Goal: Transaction & Acquisition: Download file/media

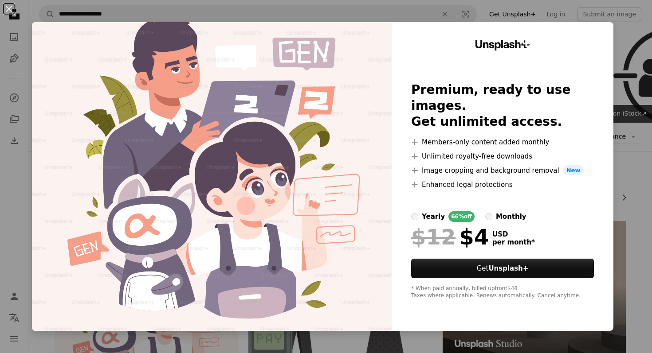
scroll to position [182, 0]
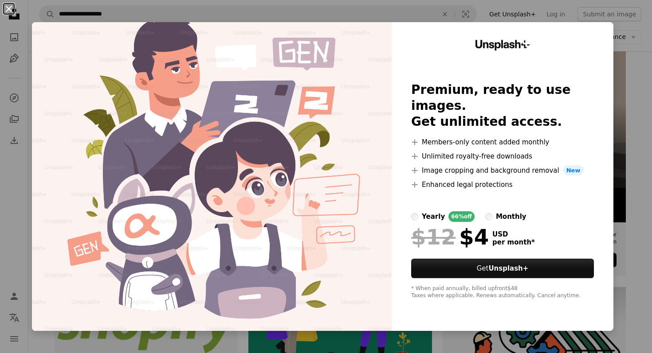
click at [7, 10] on button "An X shape" at bounding box center [9, 9] width 11 height 11
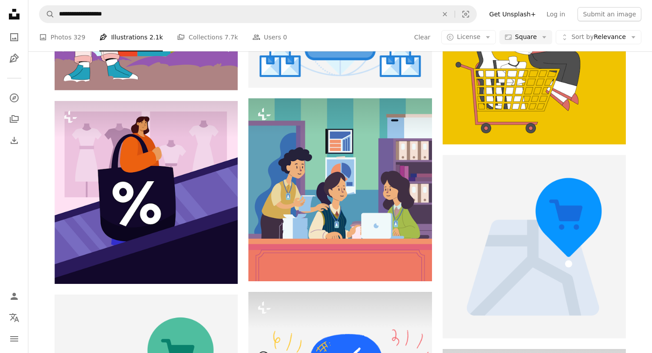
scroll to position [916, 0]
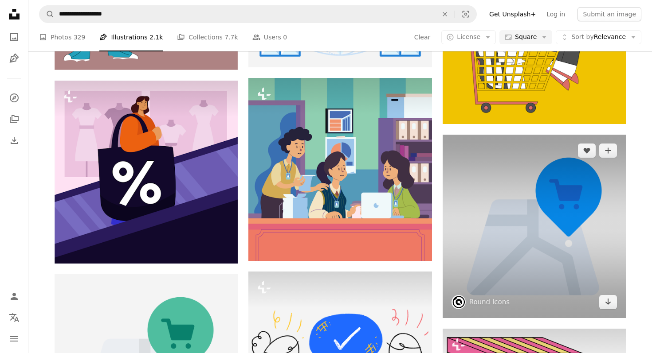
click at [547, 258] on img at bounding box center [533, 226] width 183 height 183
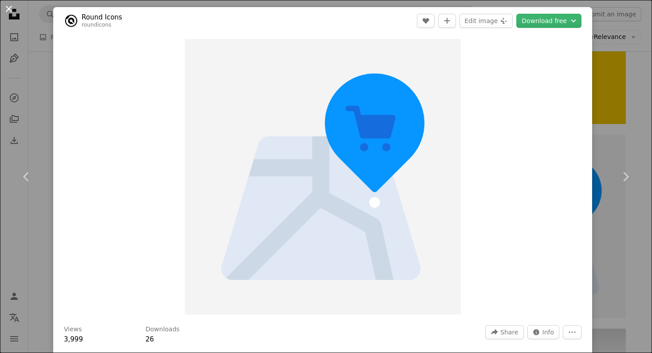
click at [11, 7] on button "An X shape" at bounding box center [9, 9] width 11 height 11
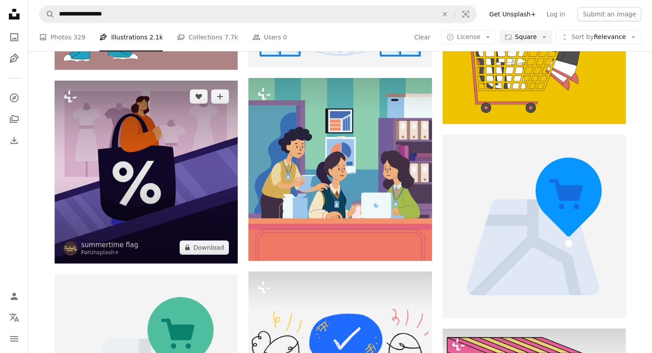
click at [193, 152] on img at bounding box center [146, 172] width 183 height 183
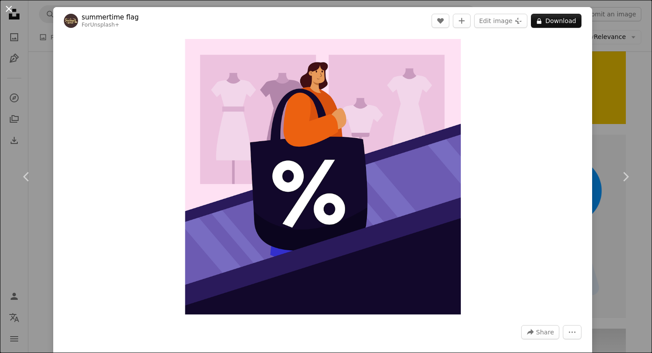
click at [8, 11] on button "An X shape" at bounding box center [9, 9] width 11 height 11
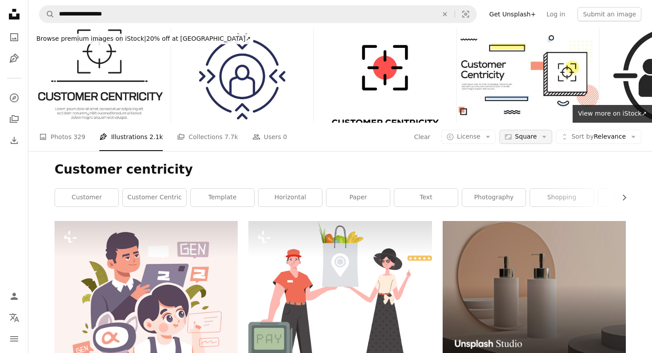
click at [529, 141] on span "Square" at bounding box center [526, 137] width 22 height 9
click at [538, 190] on span "Landscape" at bounding box center [548, 192] width 54 height 9
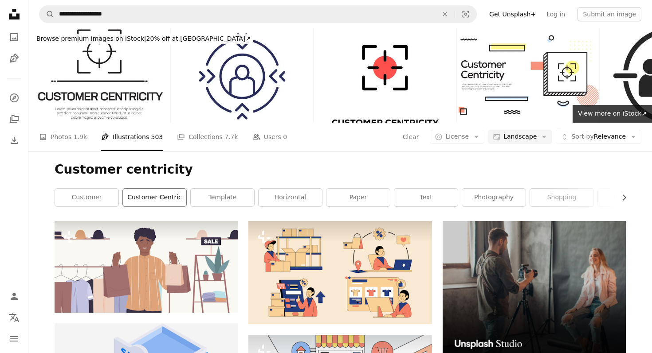
click at [160, 195] on link "customer centric" at bounding box center [154, 198] width 63 height 18
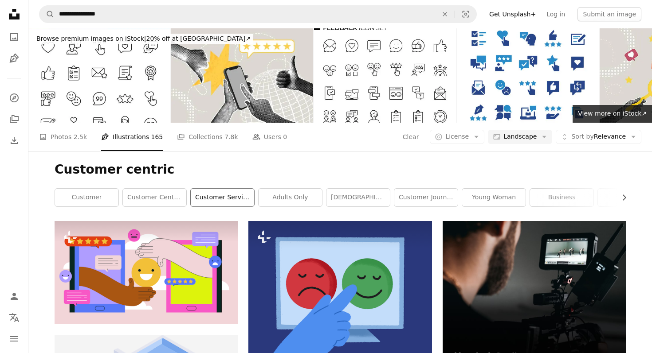
click at [211, 205] on link "customer service" at bounding box center [222, 198] width 63 height 18
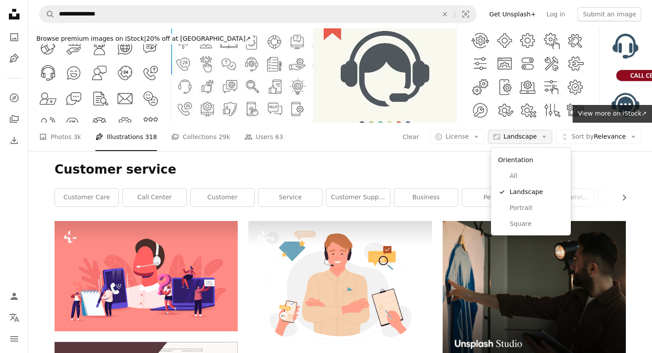
click at [525, 139] on span "Landscape" at bounding box center [519, 137] width 33 height 9
click at [524, 178] on span "All" at bounding box center [536, 176] width 54 height 9
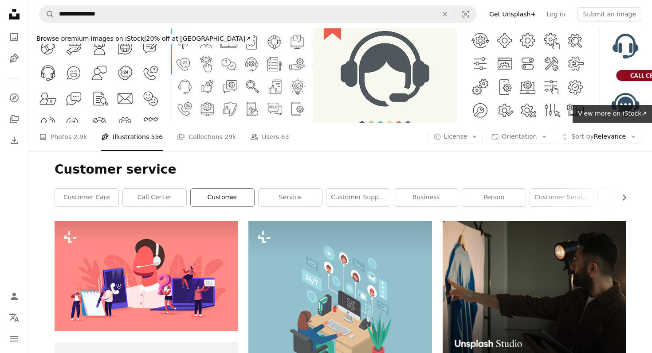
click at [230, 204] on link "customer" at bounding box center [222, 198] width 63 height 18
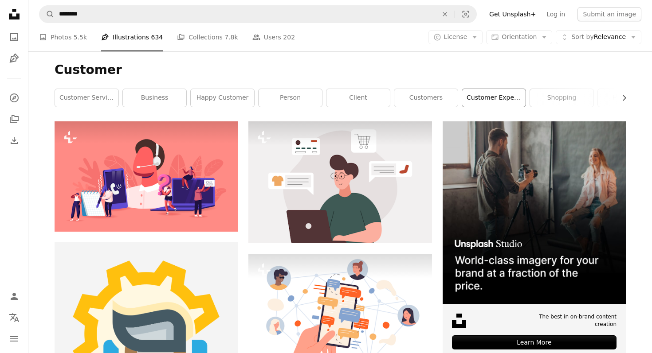
click at [478, 98] on link "customer experience" at bounding box center [493, 98] width 63 height 18
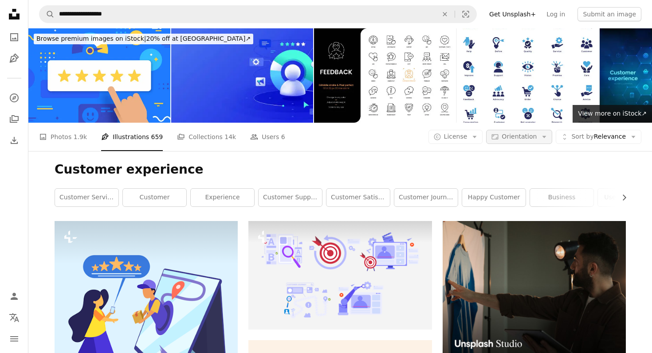
click at [531, 138] on span "Orientation" at bounding box center [518, 136] width 35 height 7
click at [463, 141] on button "A copyright icon © License Arrow down" at bounding box center [455, 137] width 55 height 14
click at [463, 211] on span "Free" at bounding box center [479, 208] width 54 height 9
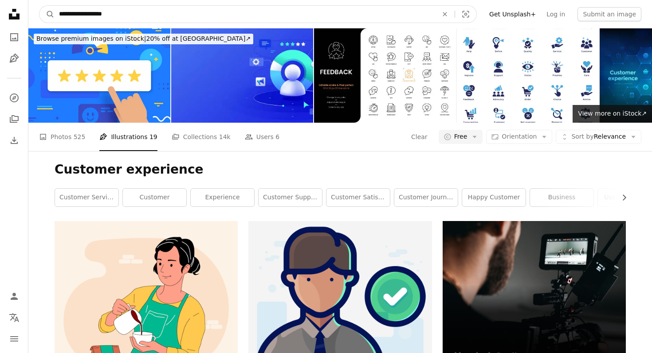
click at [164, 12] on input "**********" at bounding box center [245, 14] width 380 height 17
type input "**********"
click at [39, 6] on button "A magnifying glass" at bounding box center [46, 14] width 15 height 17
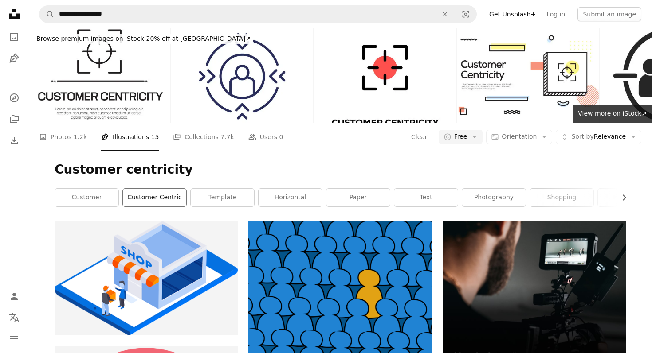
click at [171, 199] on link "customer centric" at bounding box center [154, 198] width 63 height 18
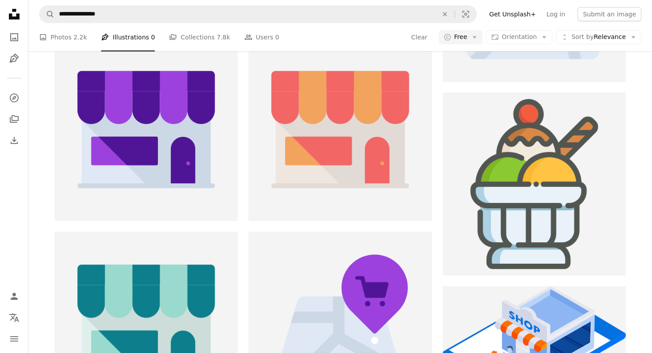
scroll to position [565, 0]
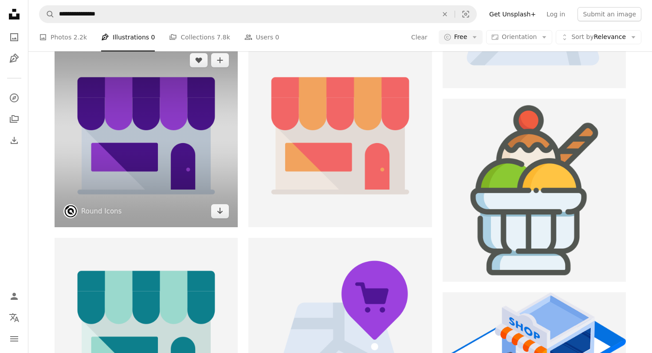
click at [200, 188] on img at bounding box center [146, 135] width 183 height 183
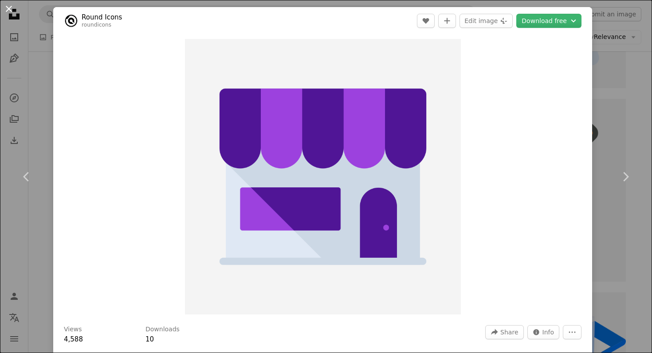
click at [12, 10] on button "An X shape" at bounding box center [9, 9] width 11 height 11
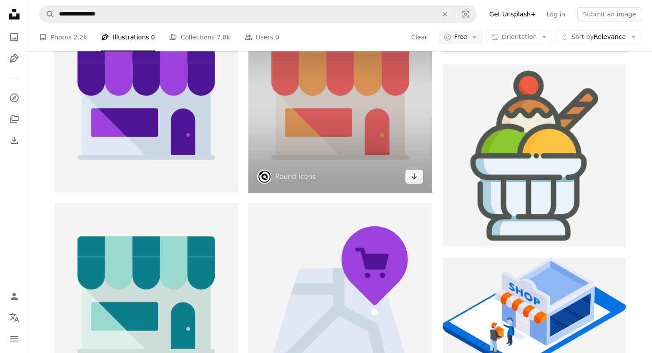
scroll to position [659, 0]
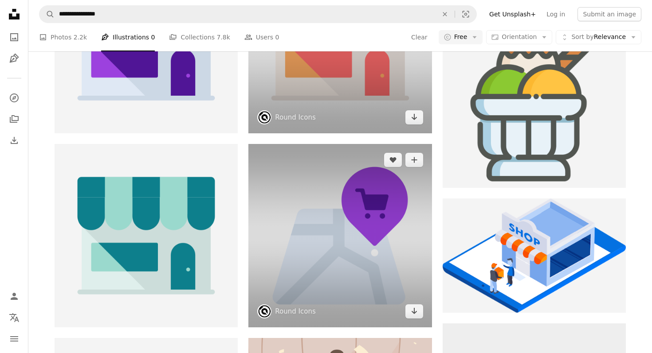
click at [286, 176] on img at bounding box center [339, 235] width 183 height 183
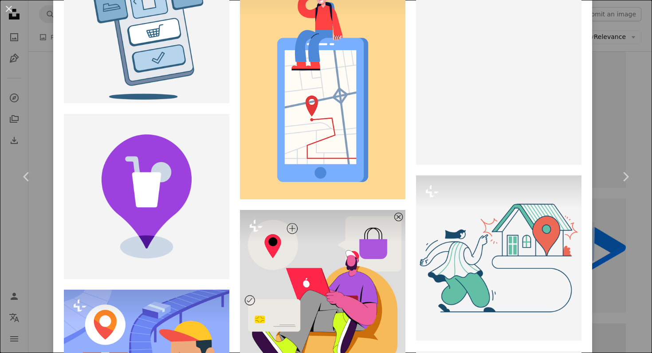
scroll to position [1413, 0]
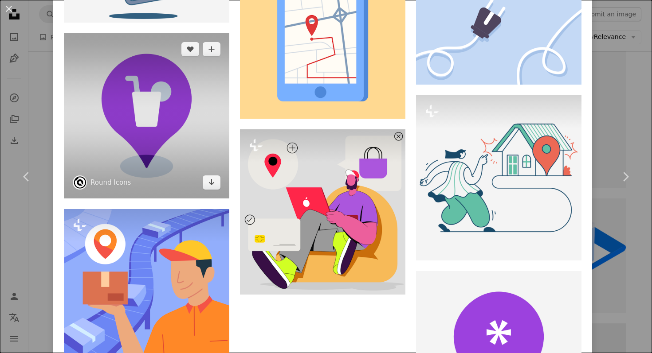
click at [166, 134] on img at bounding box center [146, 115] width 165 height 165
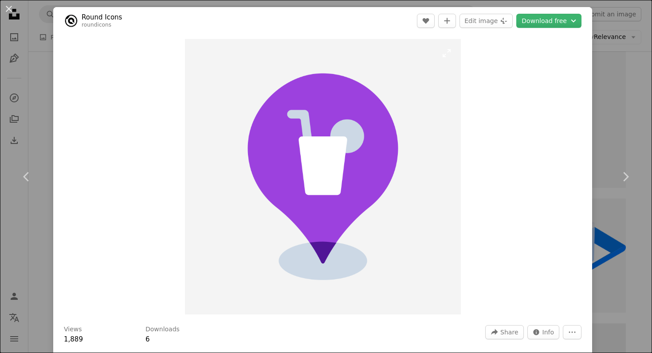
click at [337, 70] on img "Zoom in on this image" at bounding box center [323, 177] width 276 height 276
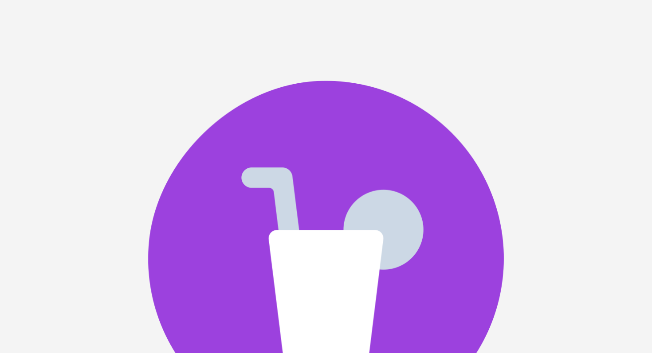
scroll to position [149, 0]
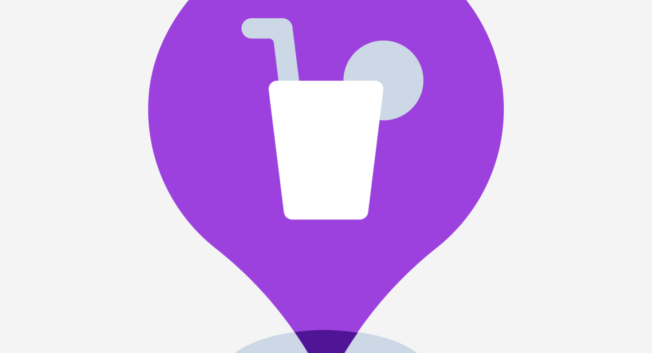
click at [337, 70] on img "Zoom out on this image" at bounding box center [326, 176] width 653 height 653
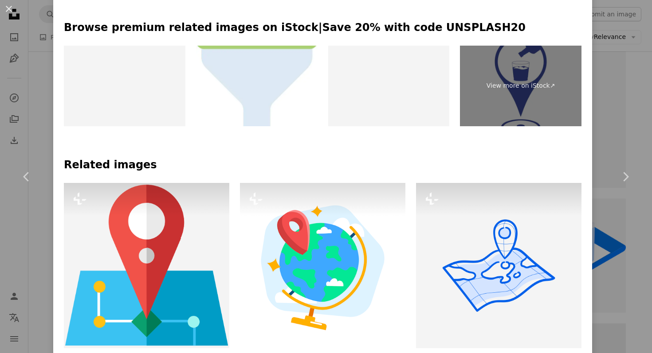
scroll to position [0, 0]
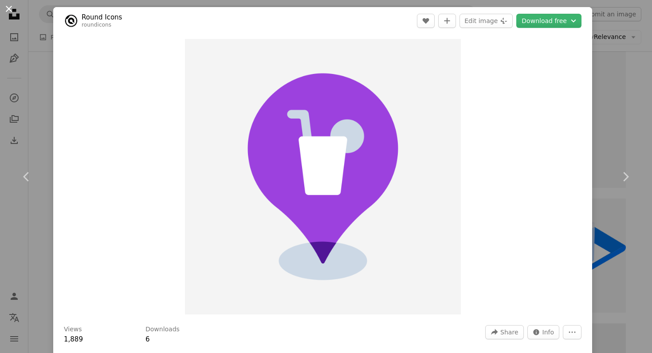
click at [9, 8] on button "An X shape" at bounding box center [9, 9] width 11 height 11
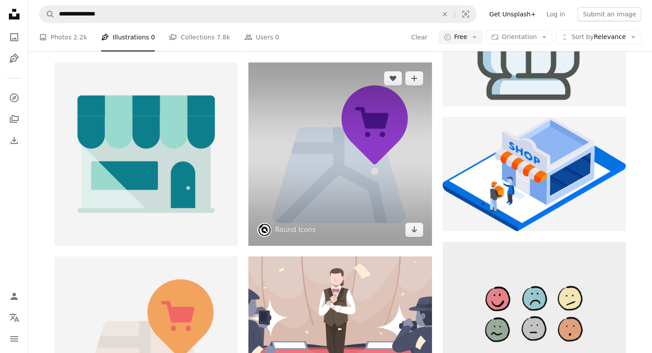
scroll to position [710, 0]
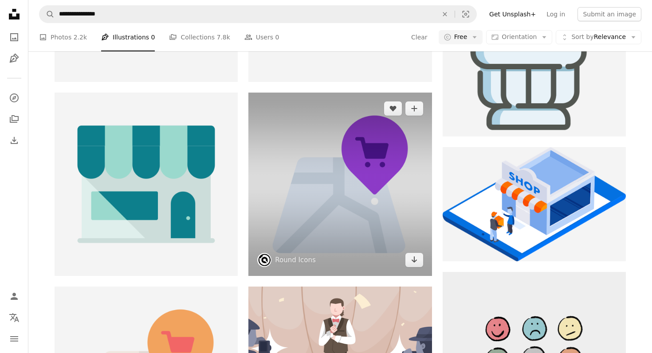
click at [270, 150] on img at bounding box center [339, 184] width 183 height 183
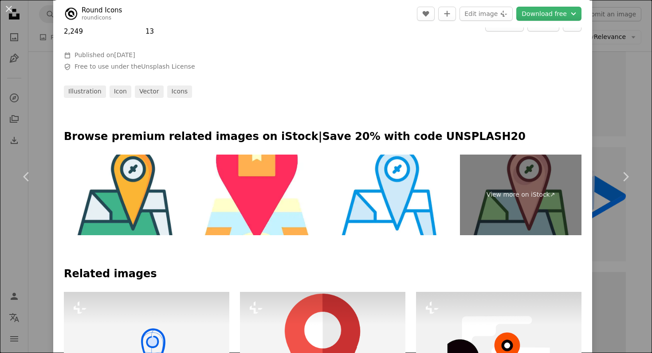
scroll to position [103, 0]
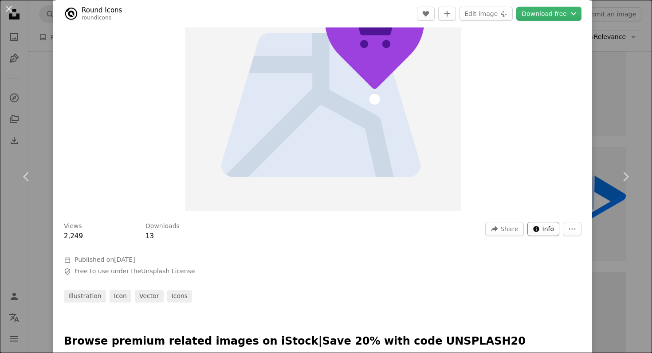
click at [554, 227] on span "Info" at bounding box center [548, 229] width 12 height 13
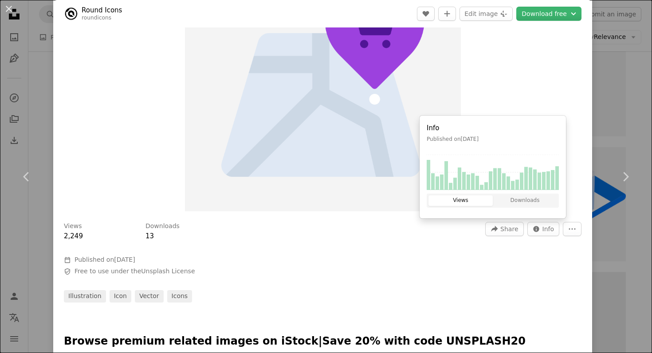
click at [460, 263] on div "Views 2,249 Downloads 13 A forward-right arrow Share Info icon Info More Action…" at bounding box center [322, 259] width 539 height 87
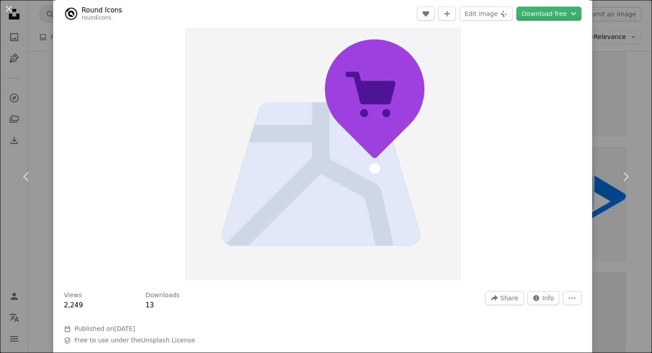
scroll to position [0, 0]
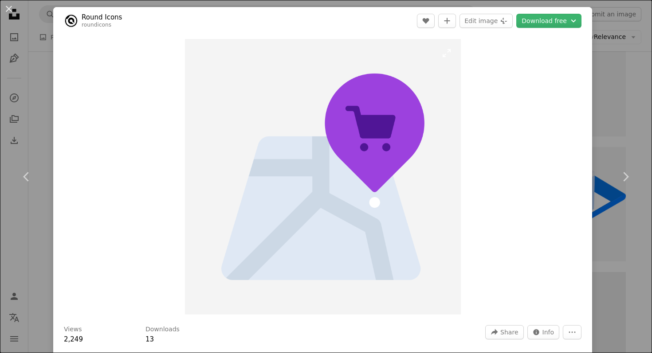
click at [296, 189] on img "Zoom in on this image" at bounding box center [323, 177] width 276 height 276
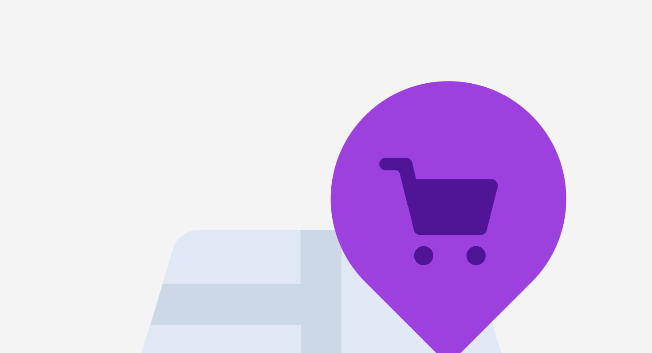
scroll to position [149, 0]
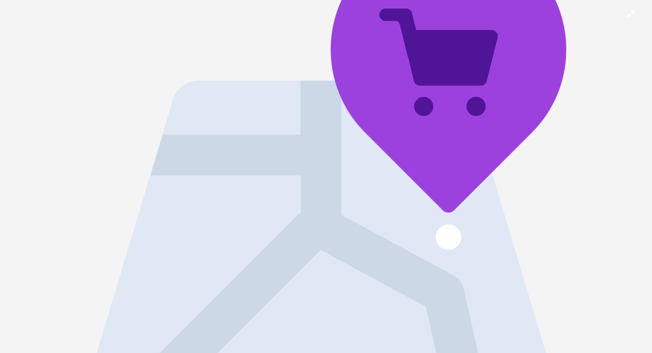
click at [296, 190] on img "Zoom out on this image" at bounding box center [326, 176] width 653 height 653
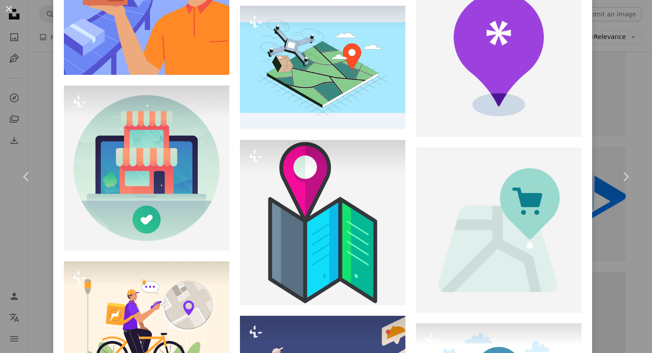
scroll to position [1632, 0]
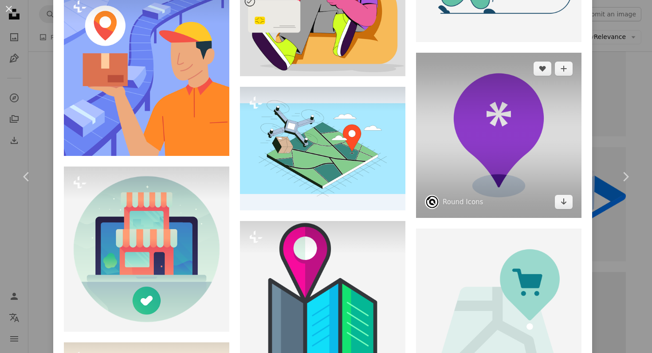
click at [559, 131] on img at bounding box center [498, 135] width 165 height 165
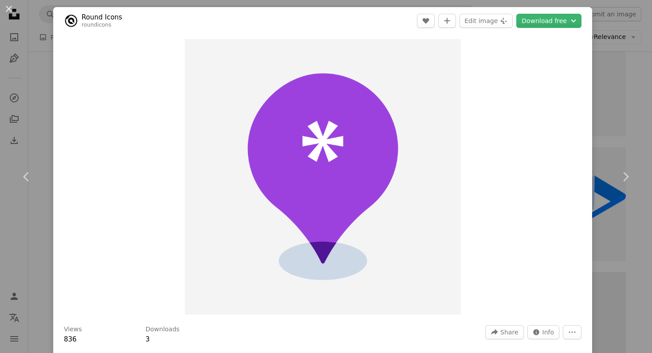
click at [103, 14] on link "Round Icons" at bounding box center [102, 17] width 40 height 9
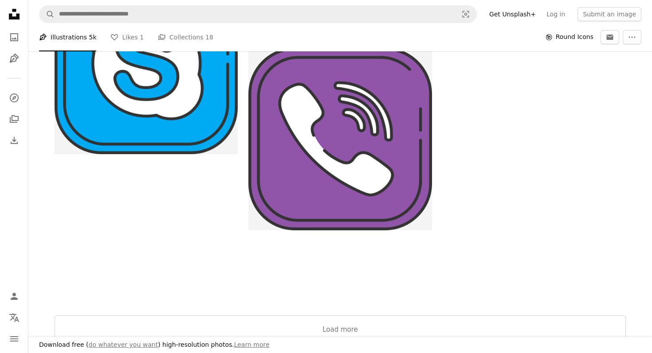
scroll to position [1391, 0]
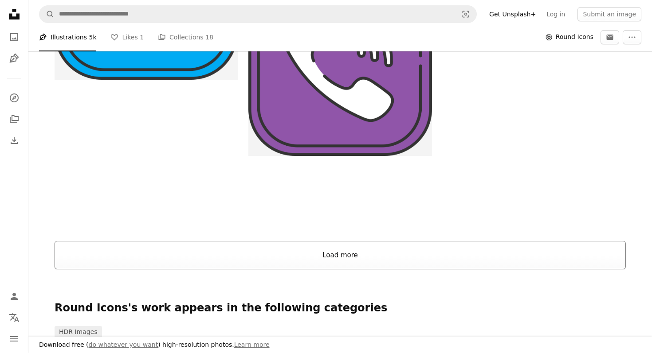
click at [290, 247] on button "Load more" at bounding box center [340, 255] width 571 height 28
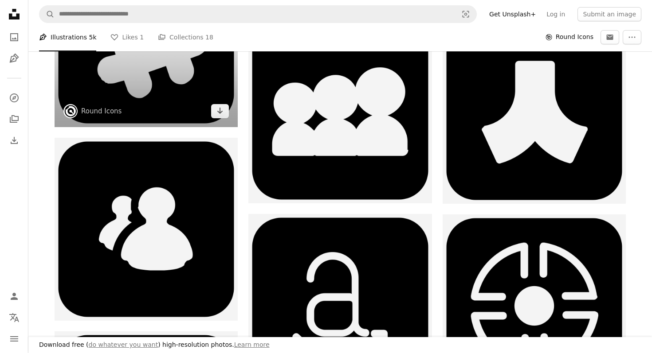
scroll to position [9809, 0]
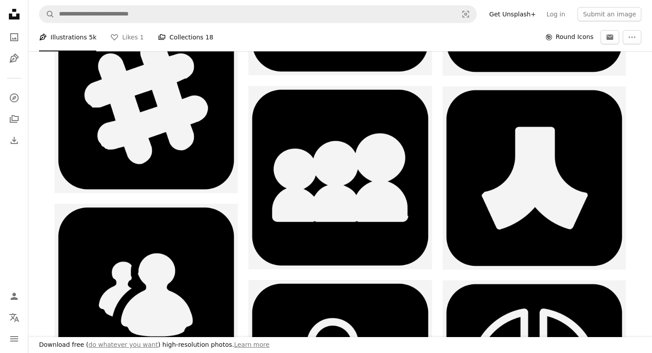
click at [188, 37] on link "A stack of folders Collections 18" at bounding box center [185, 37] width 55 height 28
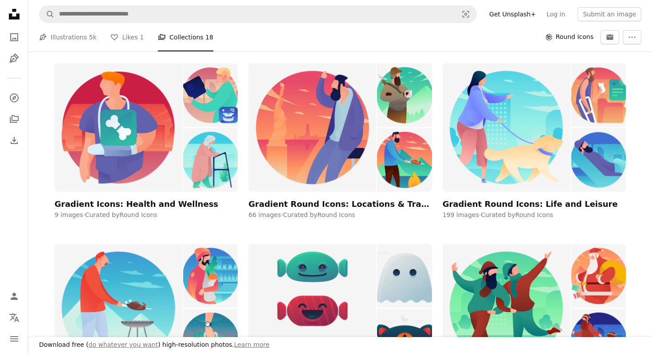
scroll to position [851, 0]
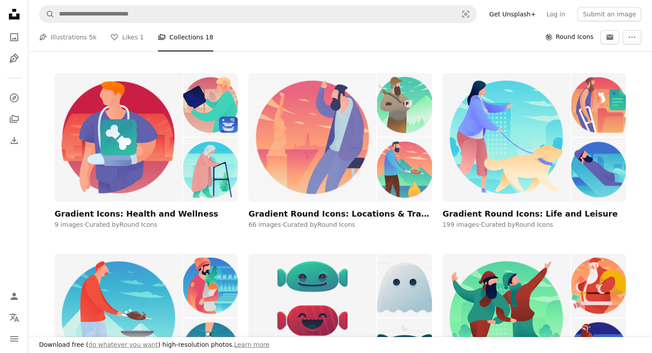
click at [368, 148] on img at bounding box center [312, 137] width 128 height 128
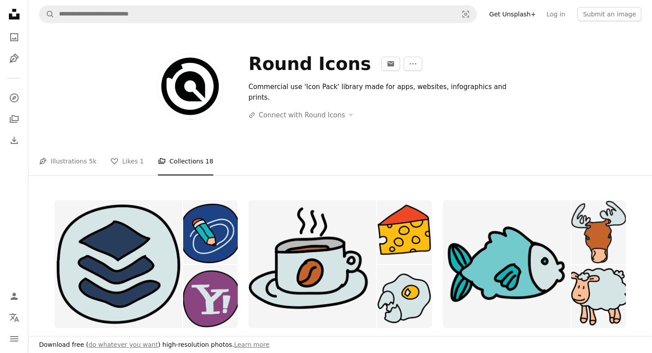
scroll to position [851, 0]
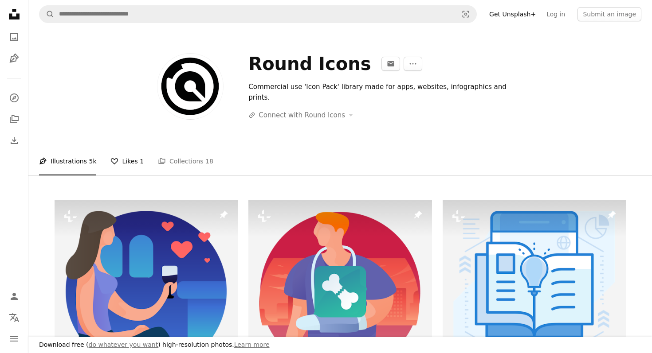
click at [125, 167] on link "A heart Likes 1" at bounding box center [126, 161] width 33 height 28
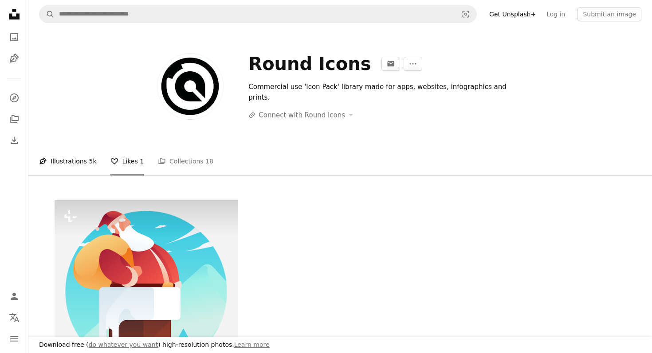
click at [76, 162] on link "Pen Tool Illustrations 5k" at bounding box center [67, 161] width 57 height 28
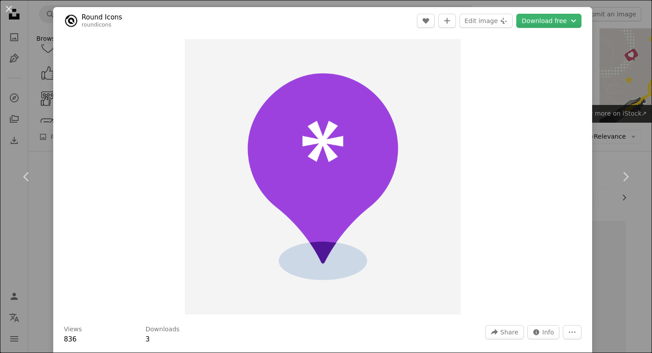
scroll to position [710, 0]
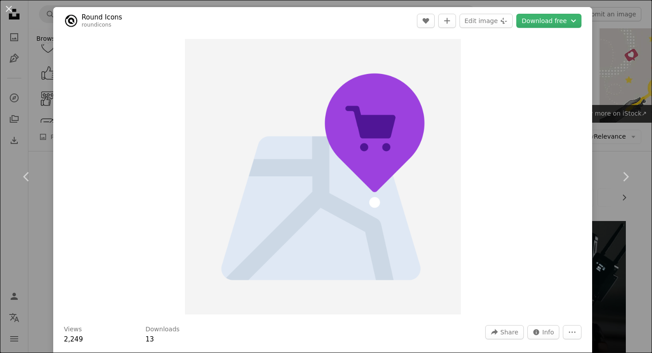
scroll to position [710, 0]
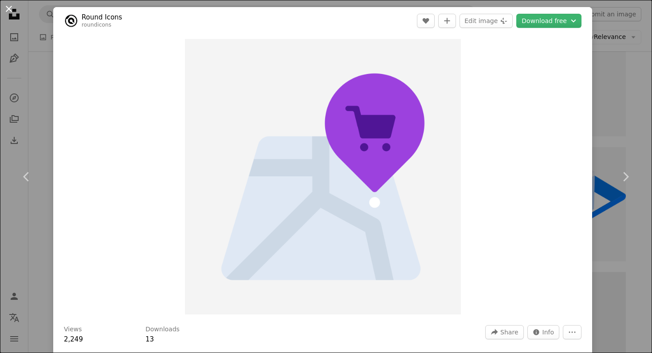
click at [9, 13] on button "An X shape" at bounding box center [9, 9] width 11 height 11
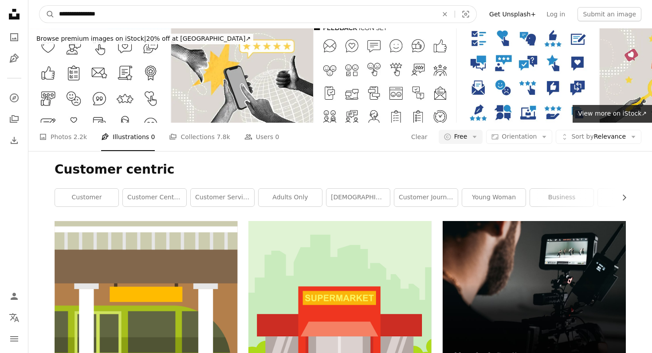
click at [121, 20] on input "**********" at bounding box center [245, 14] width 380 height 17
type input "*"
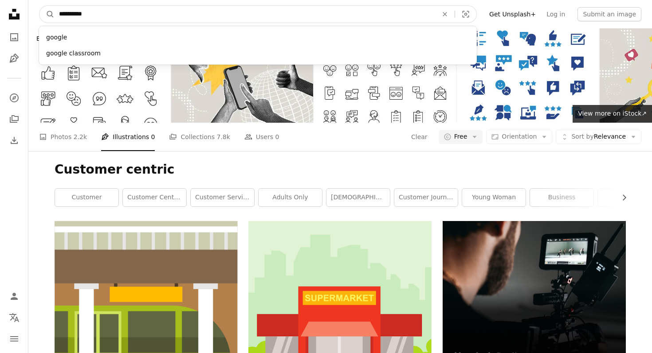
type input "**********"
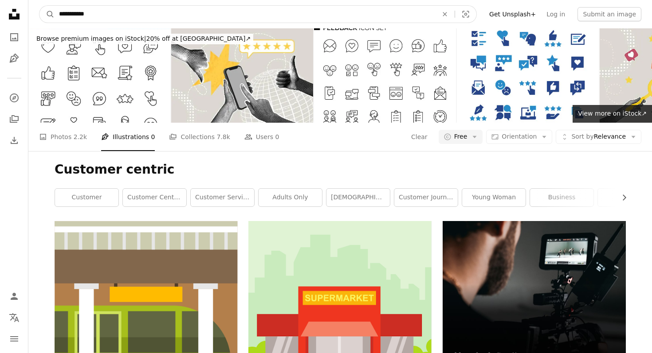
click button "A magnifying glass" at bounding box center [46, 14] width 15 height 17
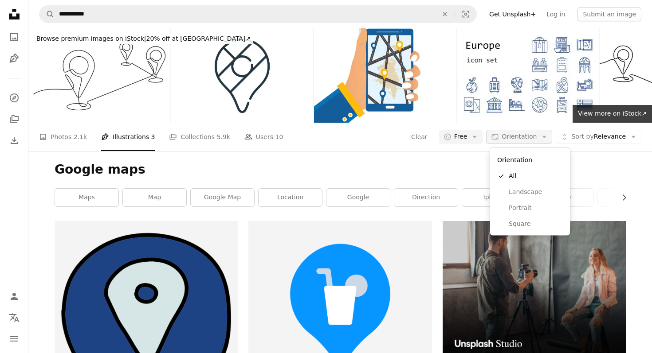
click at [519, 137] on span "Orientation" at bounding box center [518, 136] width 35 height 7
click at [522, 194] on span "Landscape" at bounding box center [536, 192] width 54 height 9
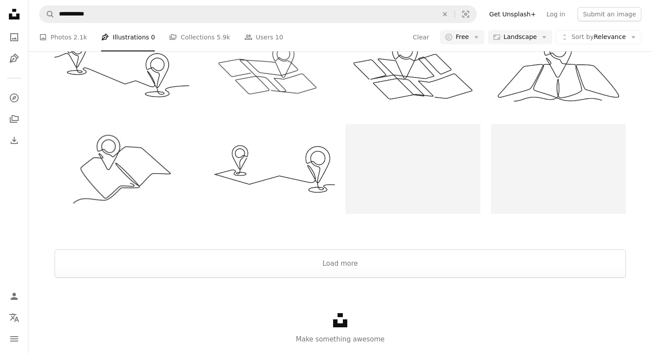
scroll to position [1291, 0]
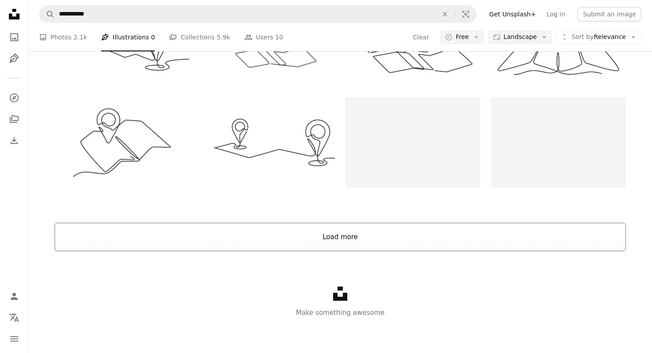
click at [476, 244] on button "Load more" at bounding box center [340, 237] width 571 height 28
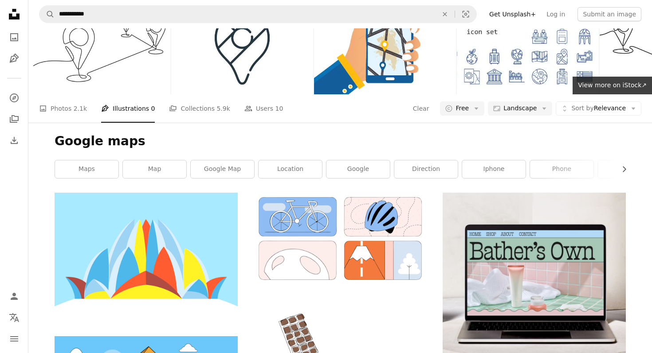
scroll to position [0, 0]
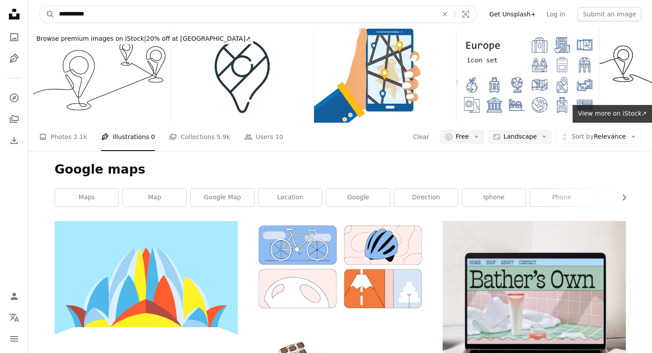
click at [172, 16] on input "**********" at bounding box center [245, 14] width 380 height 17
type input "****"
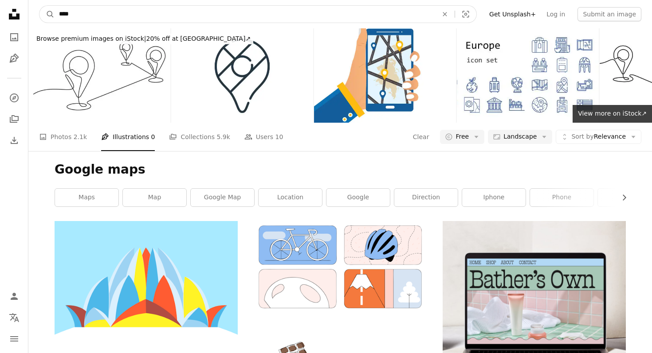
click button "A magnifying glass" at bounding box center [46, 14] width 15 height 17
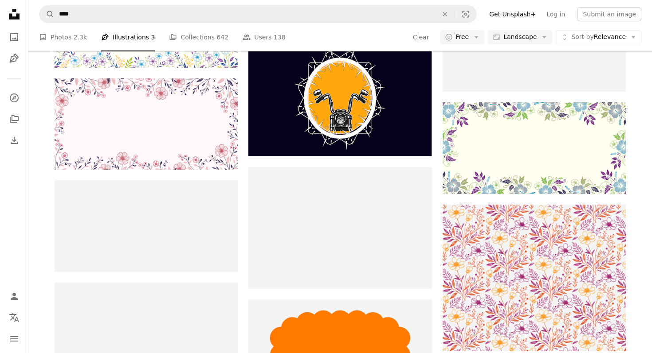
scroll to position [12708, 0]
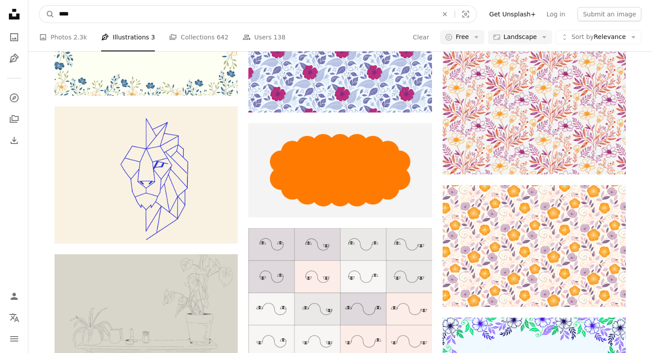
click at [58, 12] on input "****" at bounding box center [245, 14] width 380 height 17
type input "**********"
click button "A magnifying glass" at bounding box center [46, 14] width 15 height 17
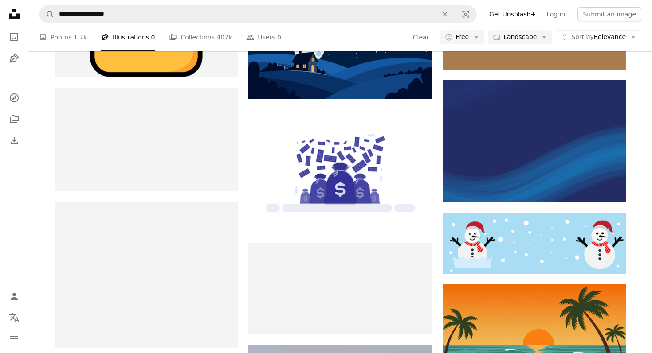
scroll to position [8249, 0]
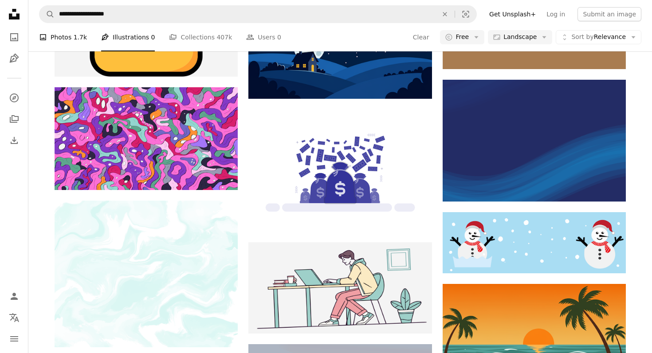
click at [74, 34] on span "1.7k" at bounding box center [80, 37] width 13 height 10
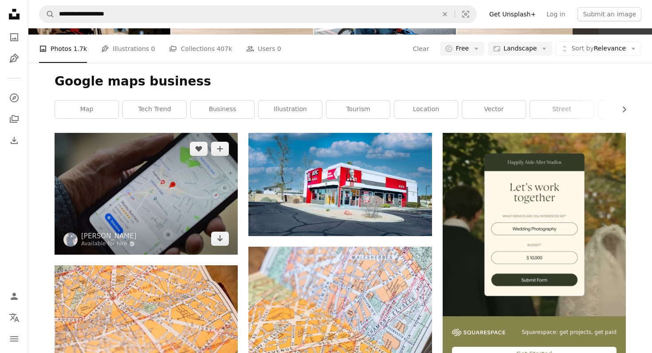
scroll to position [89, 0]
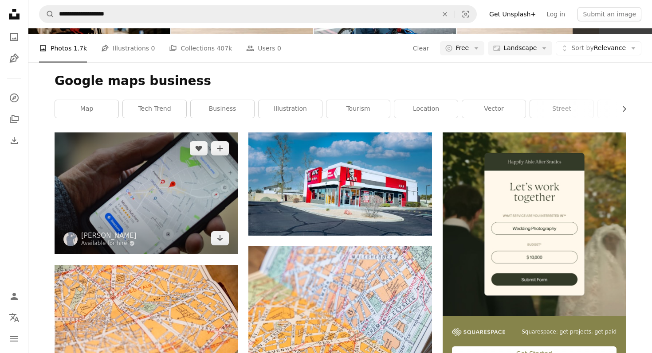
click at [137, 208] on img at bounding box center [146, 193] width 183 height 121
